Goal: Task Accomplishment & Management: Manage account settings

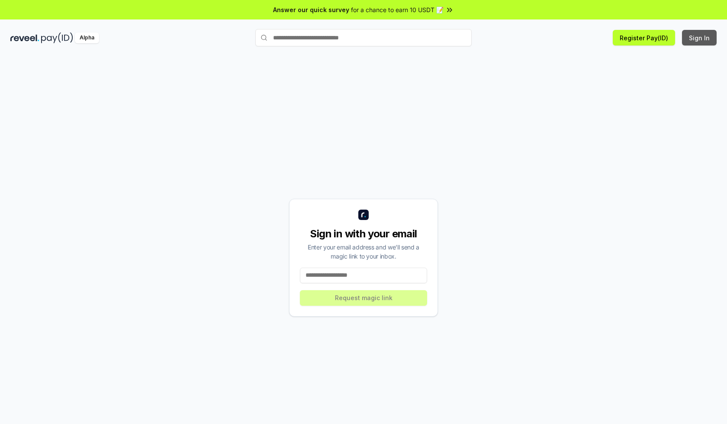
click at [700, 38] on button "Sign In" at bounding box center [699, 38] width 35 height 16
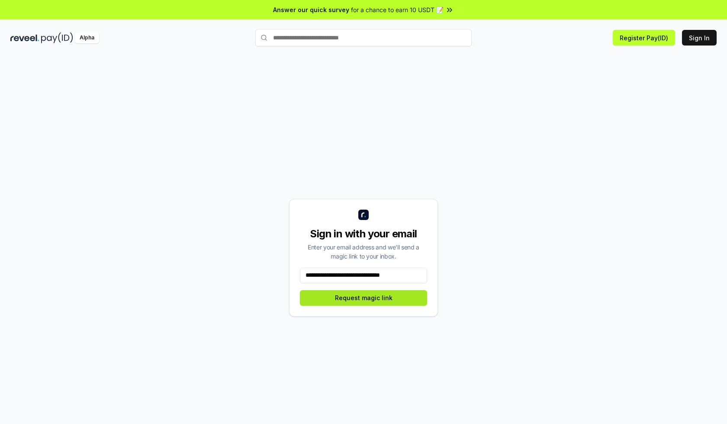
type input "**********"
click at [363, 297] on button "Request magic link" at bounding box center [363, 298] width 127 height 16
